Goal: Task Accomplishment & Management: Use online tool/utility

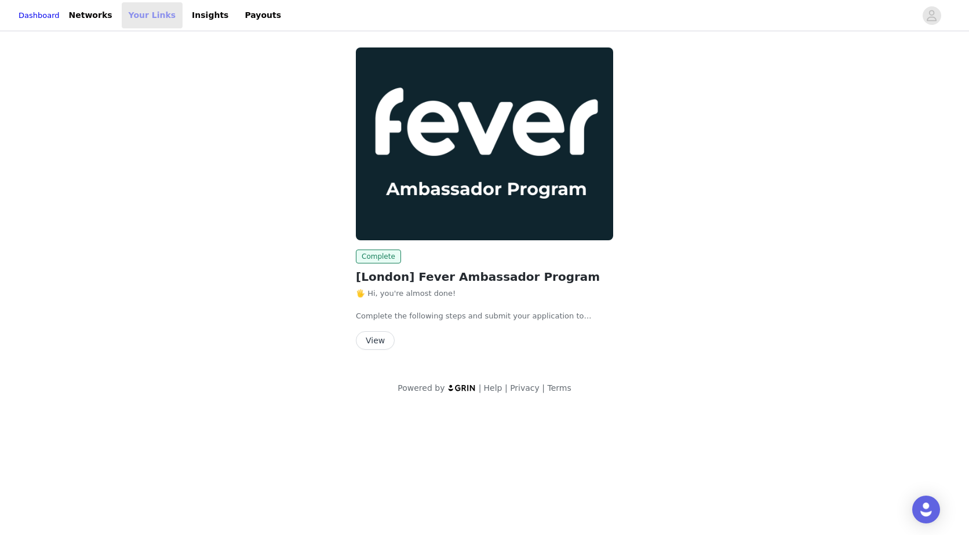
click at [163, 10] on link "Your Links" at bounding box center [152, 15] width 61 height 26
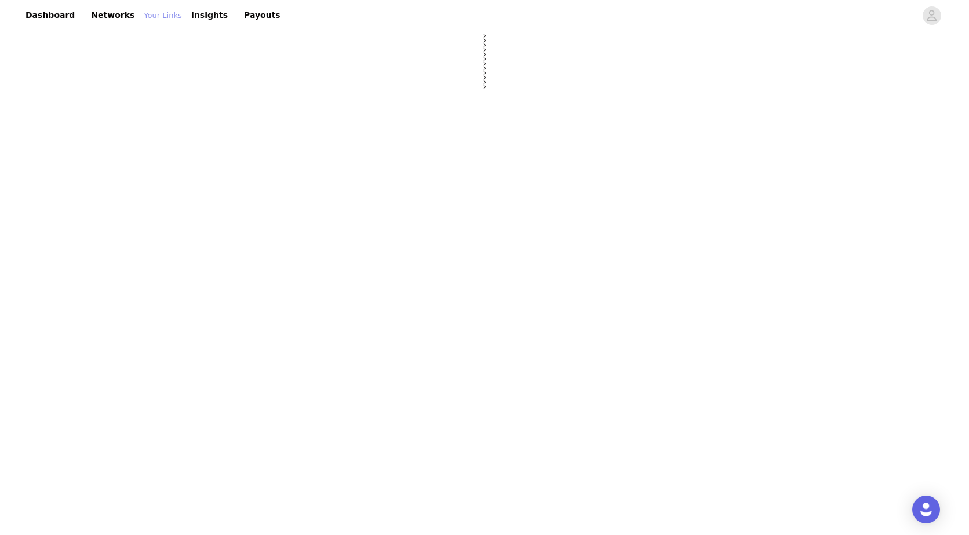
select select "12"
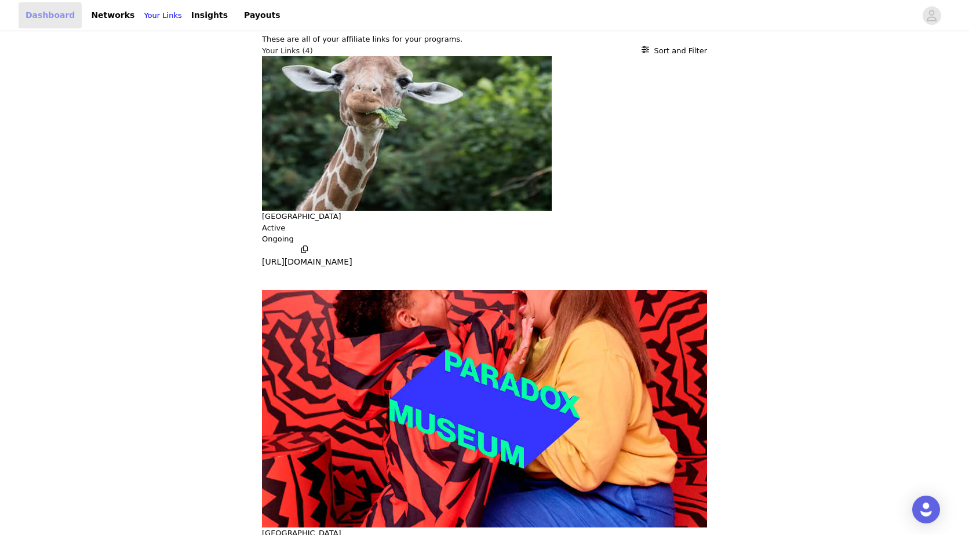
click at [52, 21] on link "Dashboard" at bounding box center [50, 15] width 63 height 26
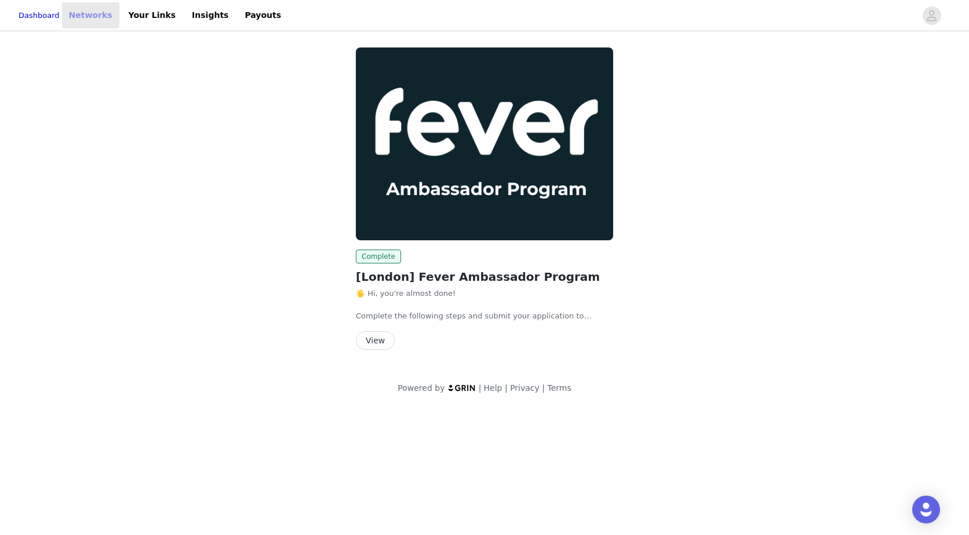
click at [117, 16] on link "Networks" at bounding box center [90, 15] width 57 height 26
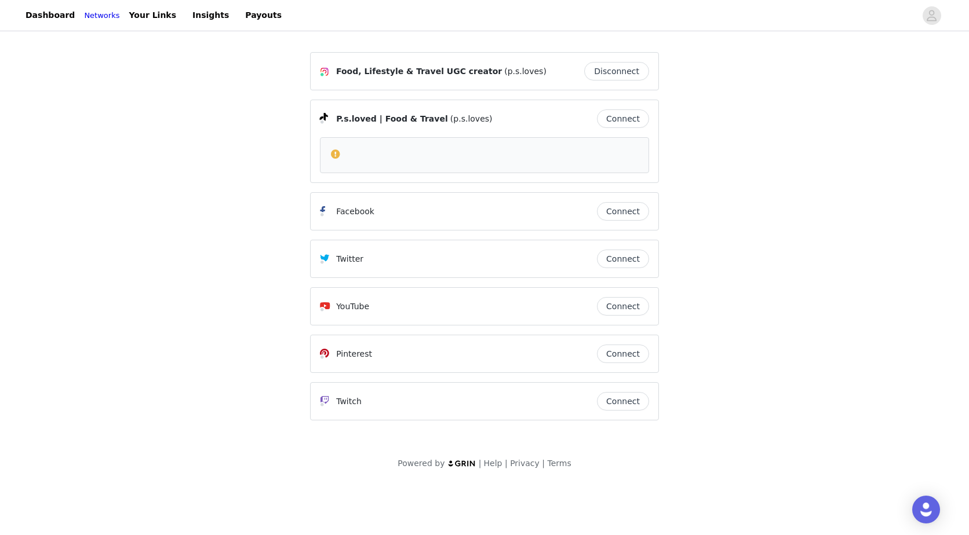
click at [654, 110] on div "P.s.loved | Food & Travel (p.s.loves) Connect" at bounding box center [484, 141] width 349 height 83
click at [628, 112] on button "Connect" at bounding box center [623, 119] width 52 height 19
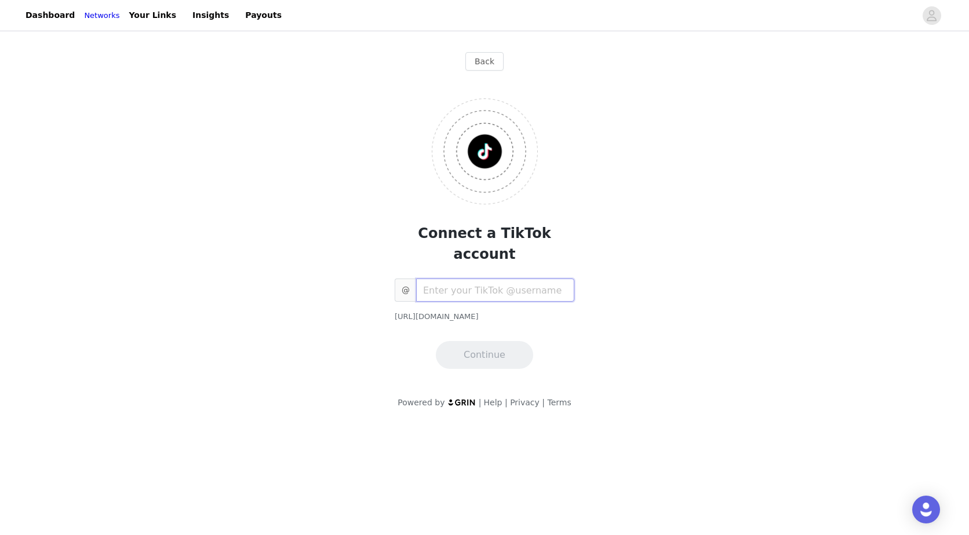
click at [472, 279] on input "text" at bounding box center [495, 290] width 158 height 23
type input "P.S.LOVES"
click at [472, 341] on button "Continue" at bounding box center [484, 355] width 97 height 28
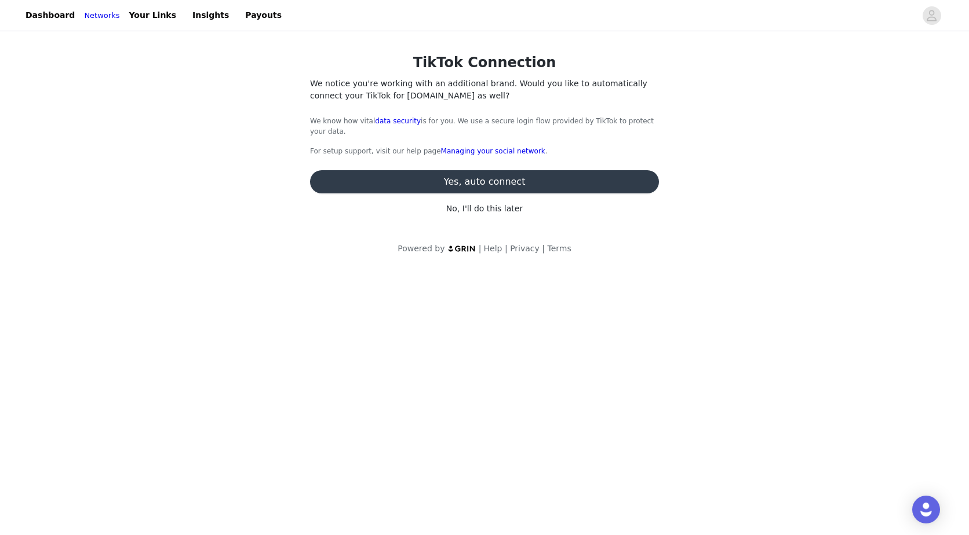
click at [503, 177] on button "Yes, auto connect" at bounding box center [484, 181] width 349 height 23
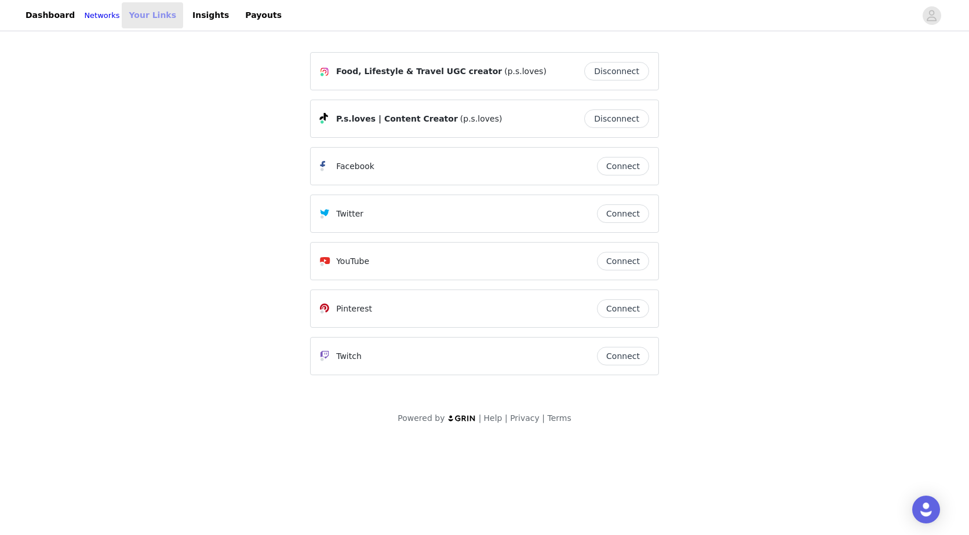
click at [163, 16] on link "Your Links" at bounding box center [152, 15] width 61 height 26
select select "12"
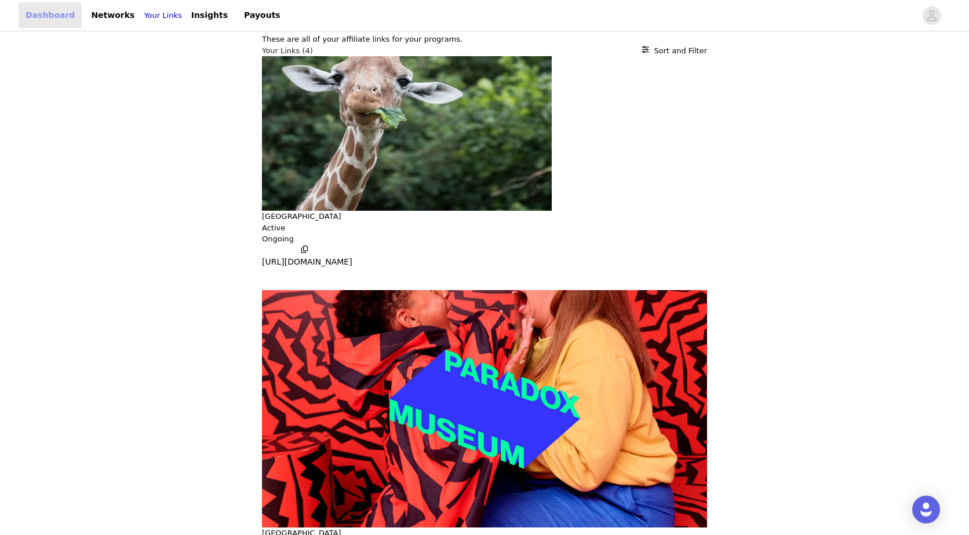
click at [56, 20] on link "Dashboard" at bounding box center [50, 15] width 63 height 26
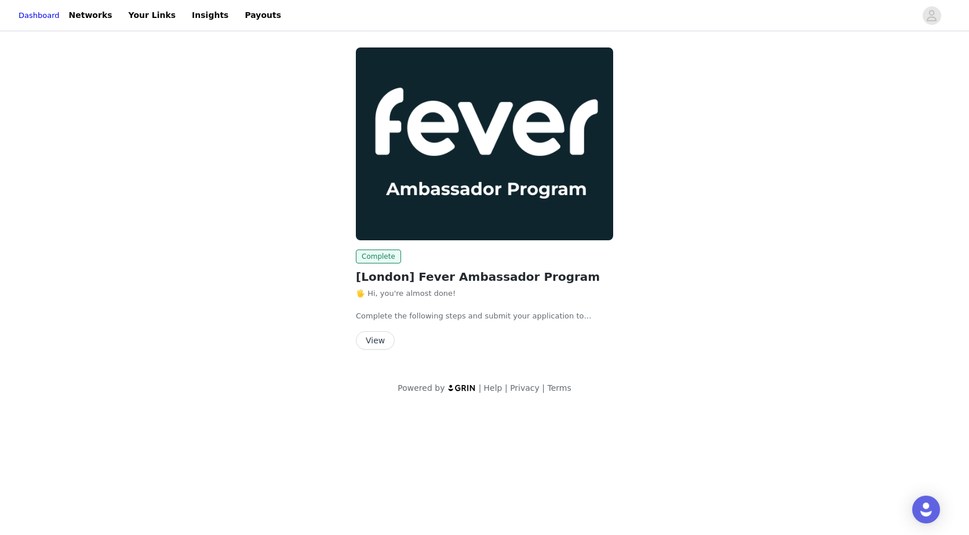
click at [403, 344] on div "View" at bounding box center [484, 340] width 257 height 19
click at [377, 341] on button "View" at bounding box center [375, 340] width 39 height 19
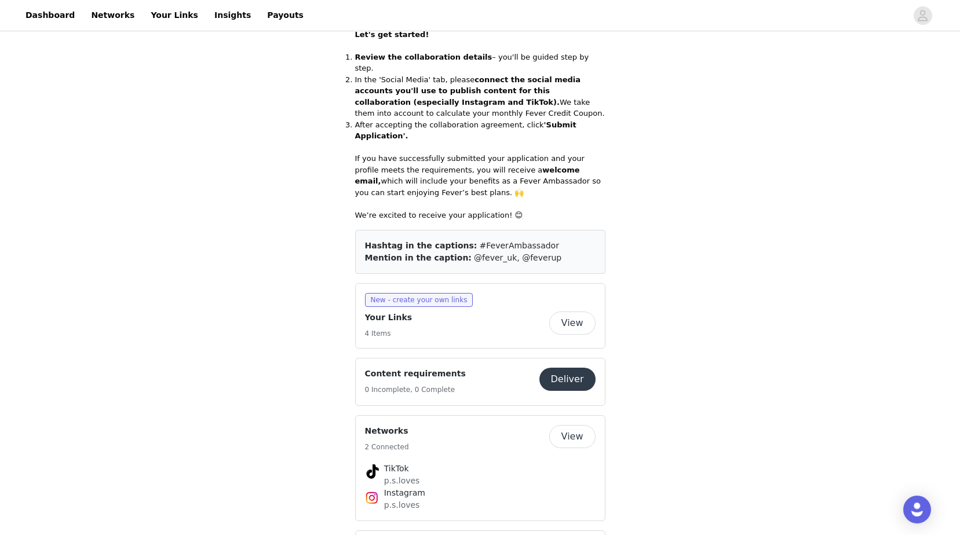
scroll to position [461, 0]
click at [442, 291] on span "New - create your own links" at bounding box center [419, 298] width 108 height 14
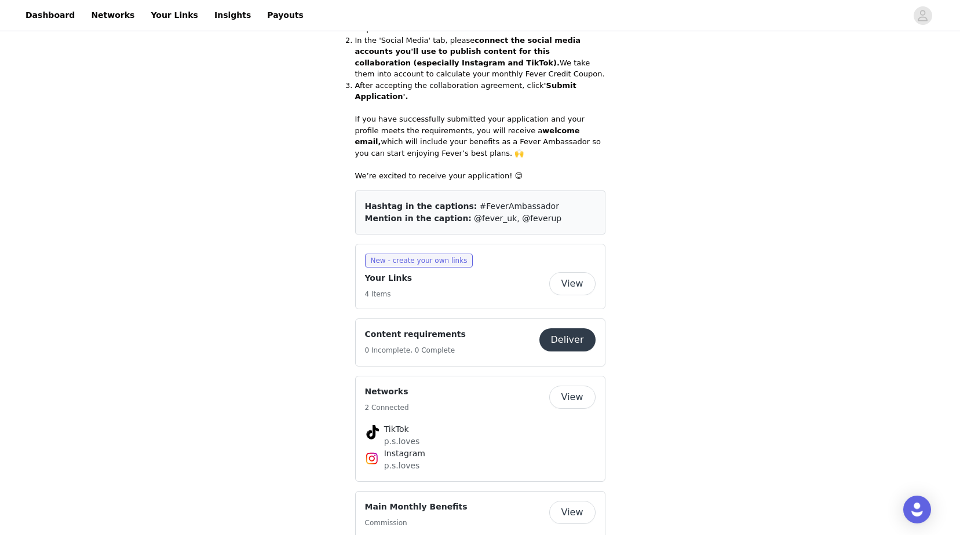
click at [576, 329] on button "Deliver" at bounding box center [567, 340] width 56 height 23
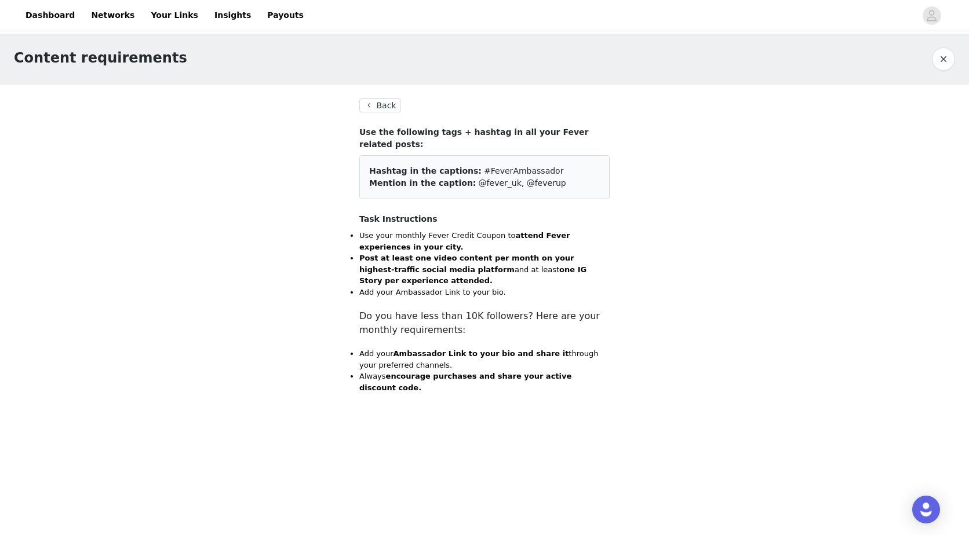
click at [384, 105] on button "Back" at bounding box center [380, 106] width 42 height 14
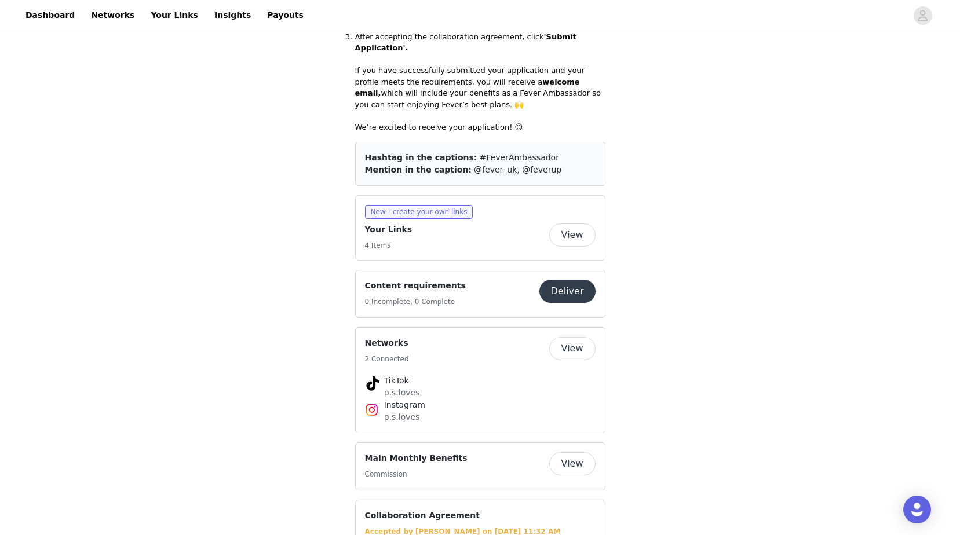
scroll to position [544, 0]
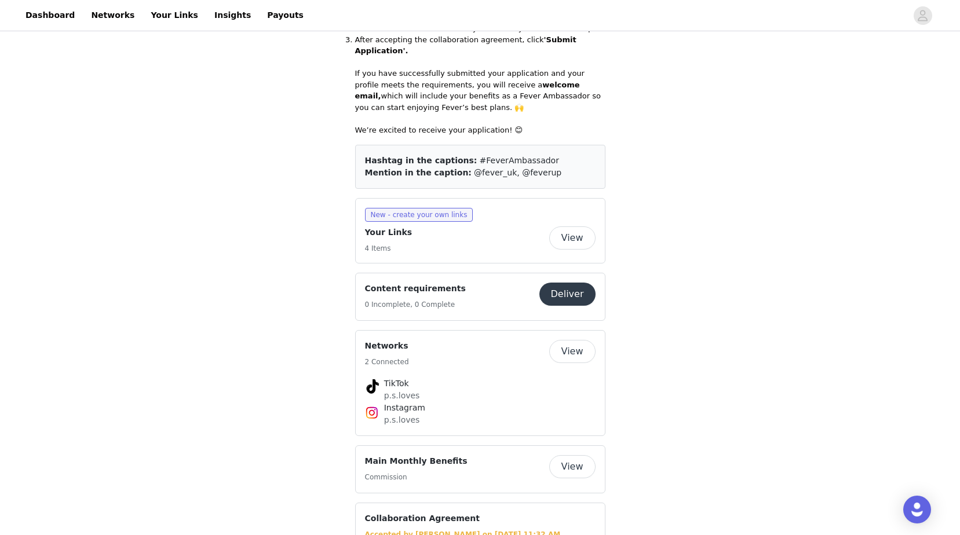
click at [577, 227] on button "View" at bounding box center [572, 238] width 46 height 23
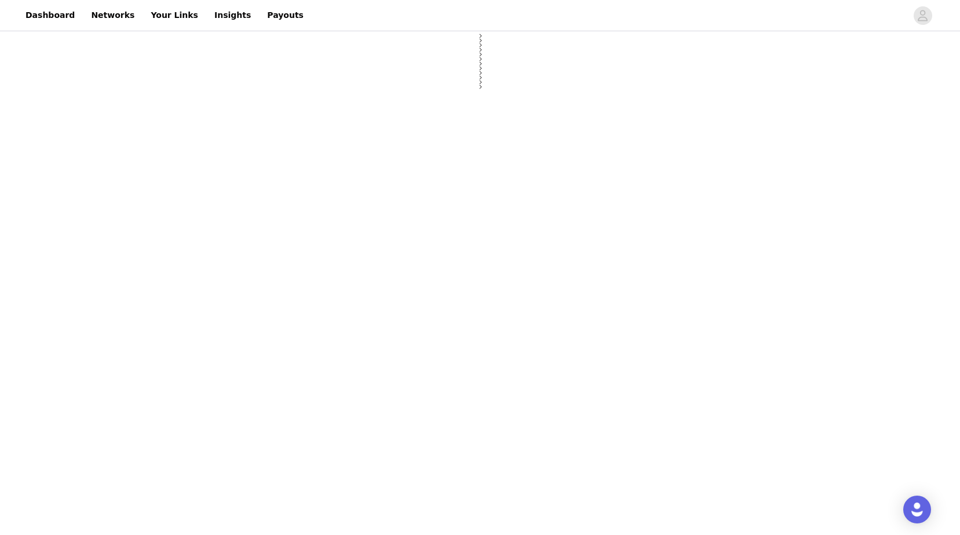
select select "12"
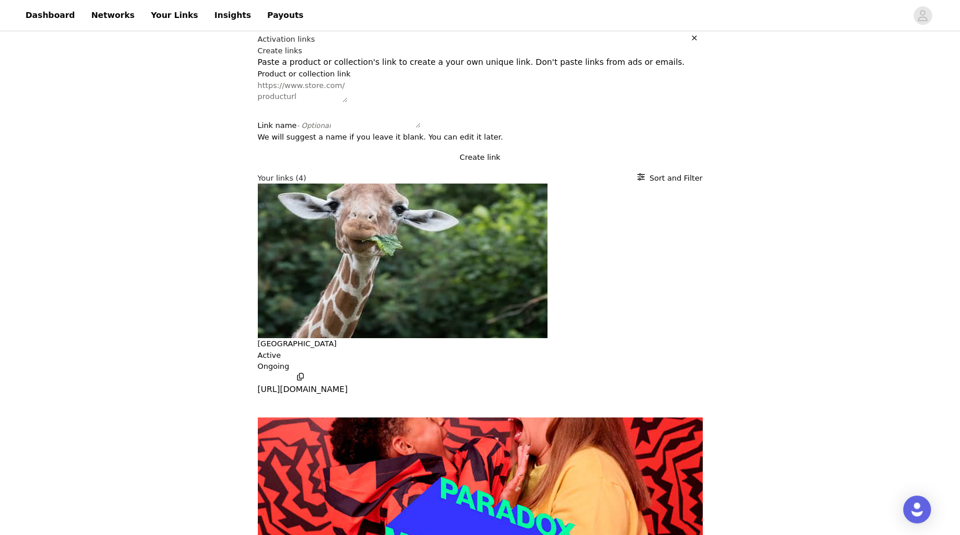
click at [258, 103] on textarea "Product or collection link" at bounding box center [303, 91] width 90 height 23
paste textarea "[URL][DOMAIN_NAME]"
type textarea "[URL][DOMAIN_NAME]"
click at [331, 128] on textarea "Link name - Optional" at bounding box center [376, 116] width 90 height 23
type textarea "10% off Sabrage"
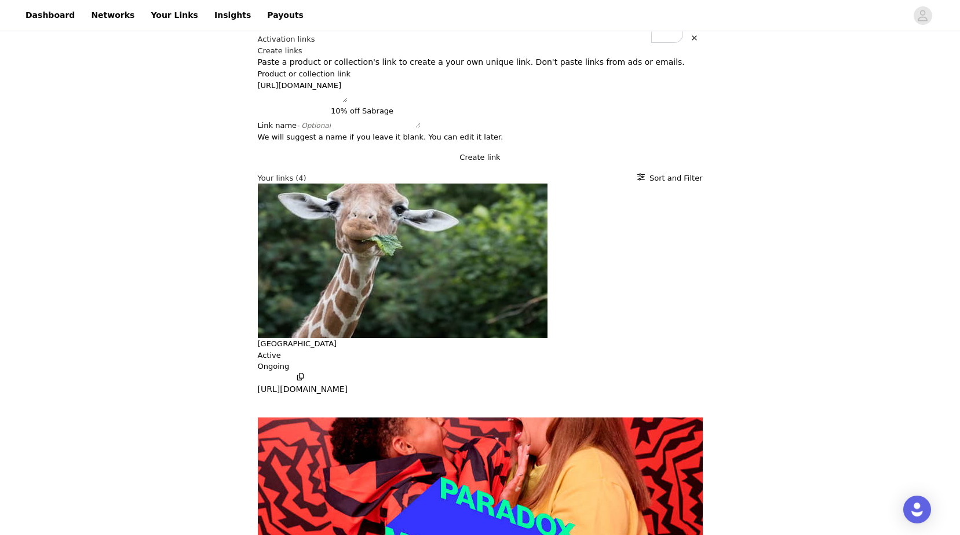
click at [529, 163] on button "Create link" at bounding box center [480, 158] width 445 height 12
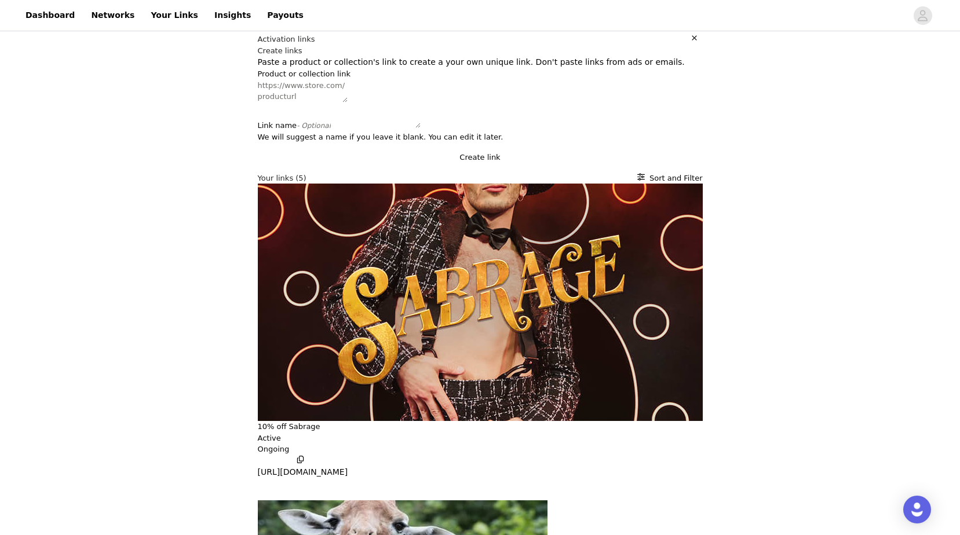
click at [297, 456] on icon "button" at bounding box center [301, 460] width 8 height 8
